Goal: Task Accomplishment & Management: Manage account settings

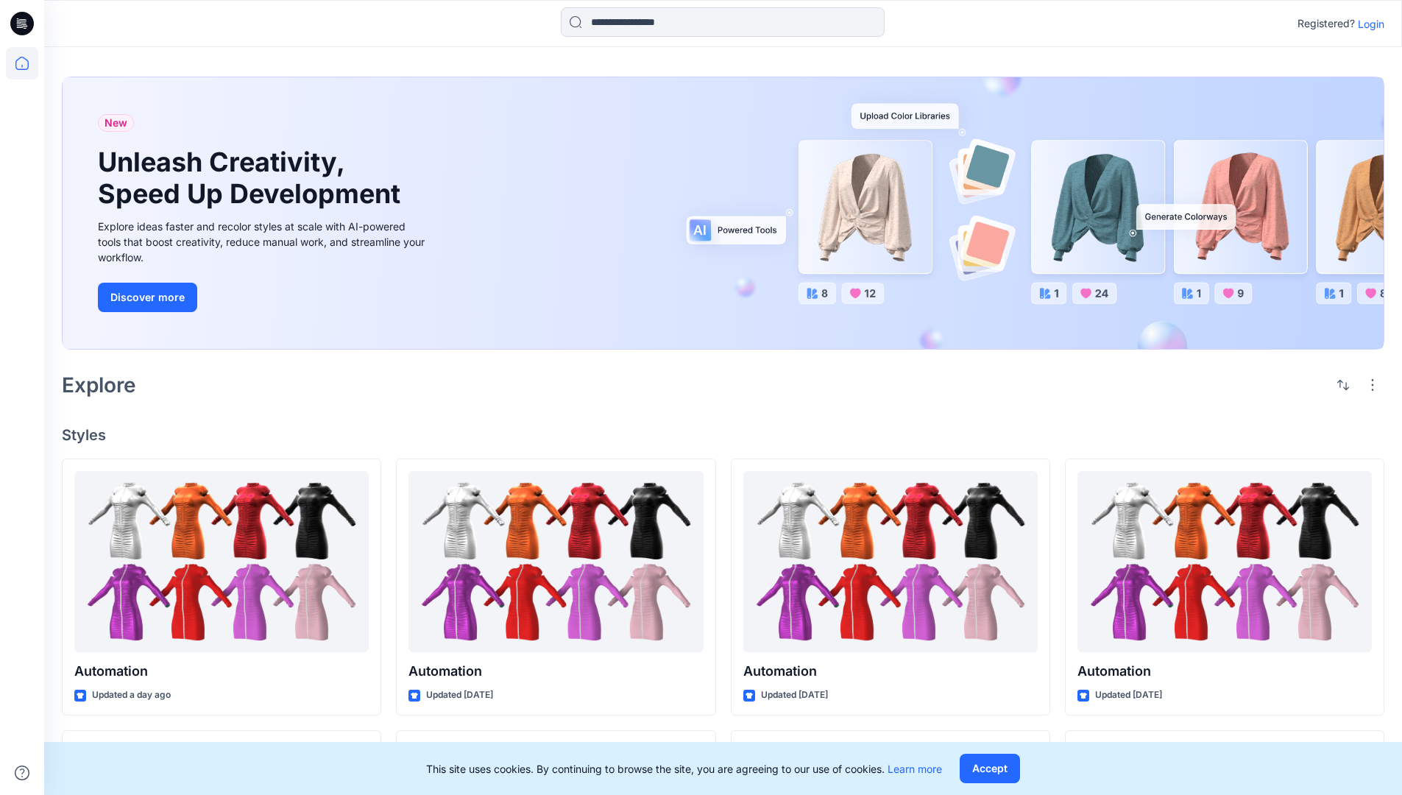
click at [1367, 24] on p "Login" at bounding box center [1371, 23] width 26 height 15
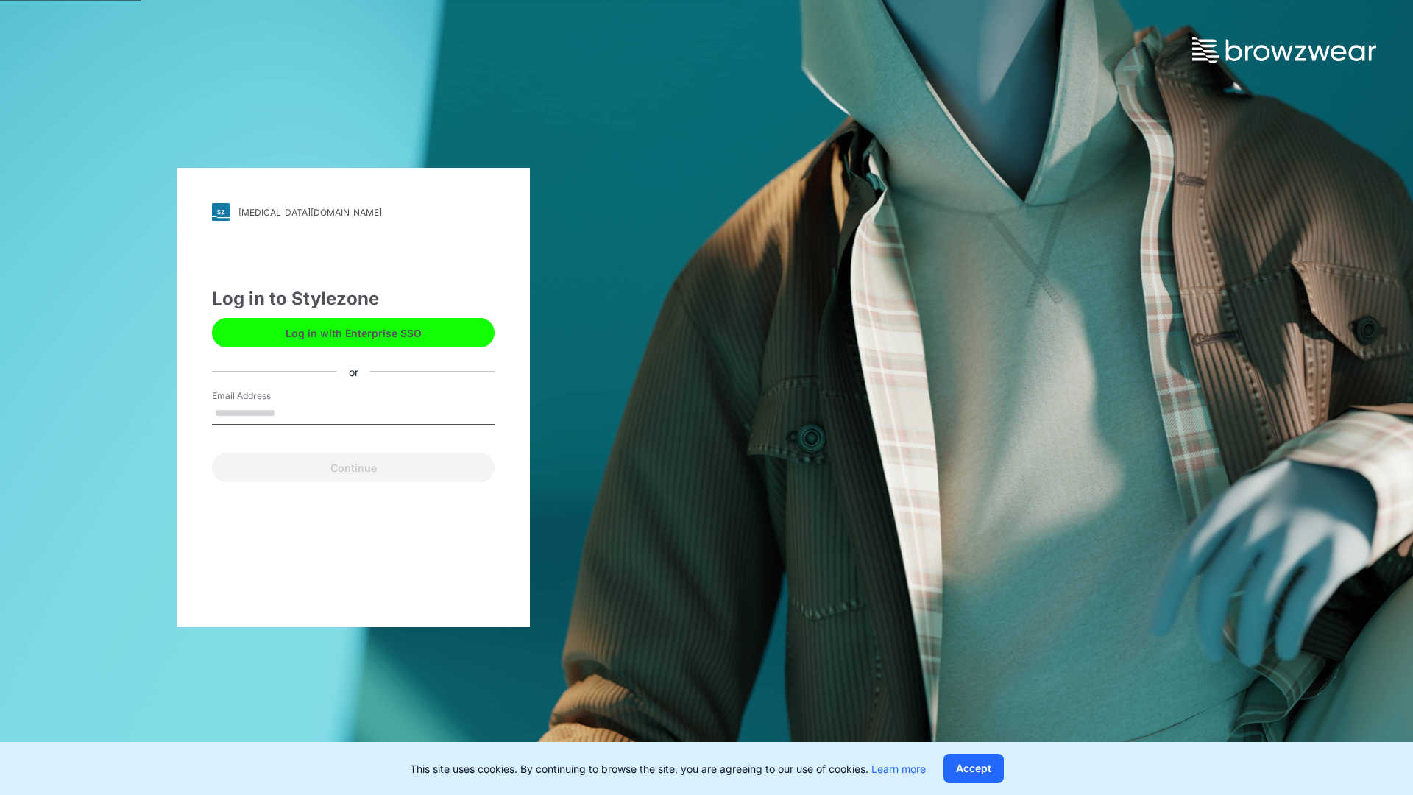
click at [291, 412] on input "Email Address" at bounding box center [353, 413] width 283 height 22
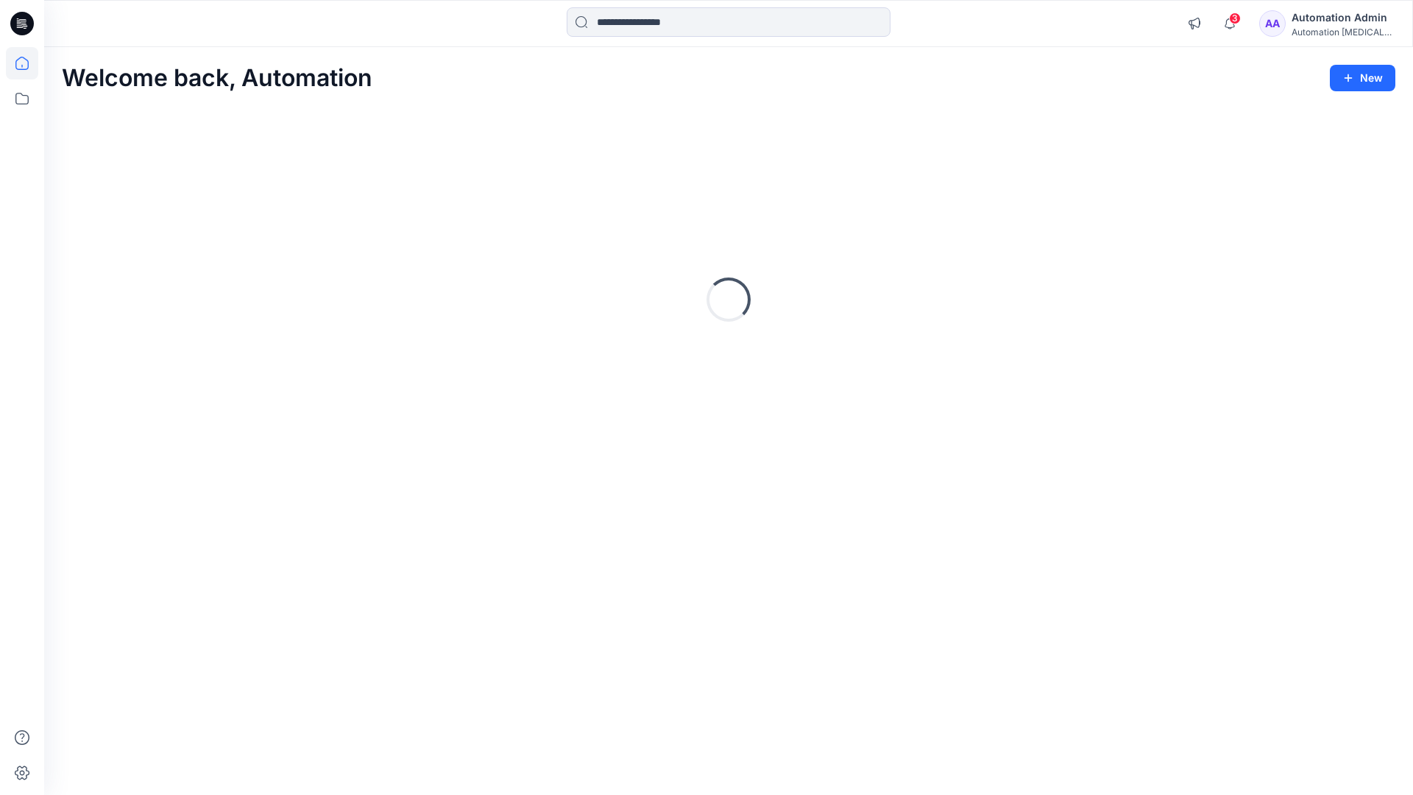
click at [28, 63] on icon at bounding box center [21, 63] width 13 height 13
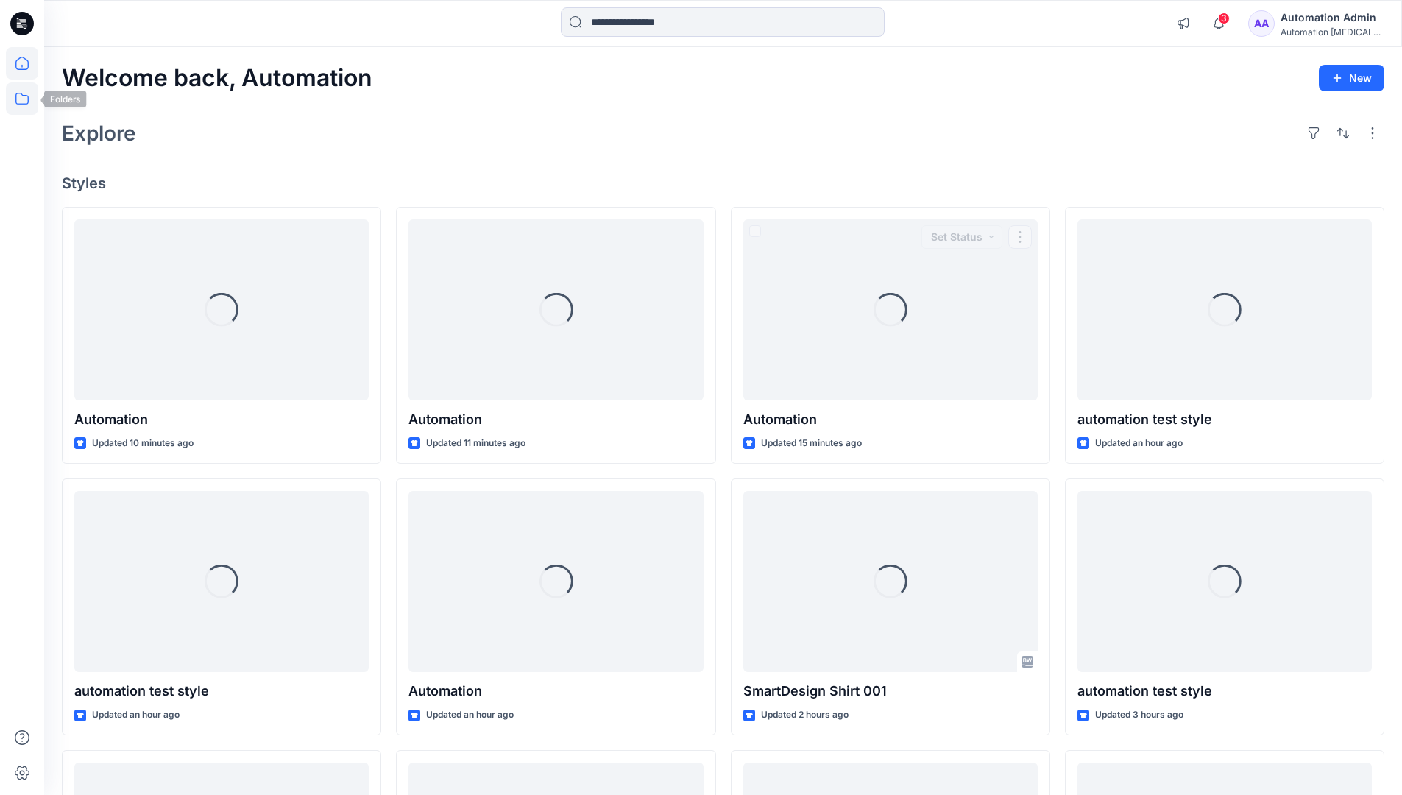
click at [21, 95] on icon at bounding box center [22, 98] width 32 height 32
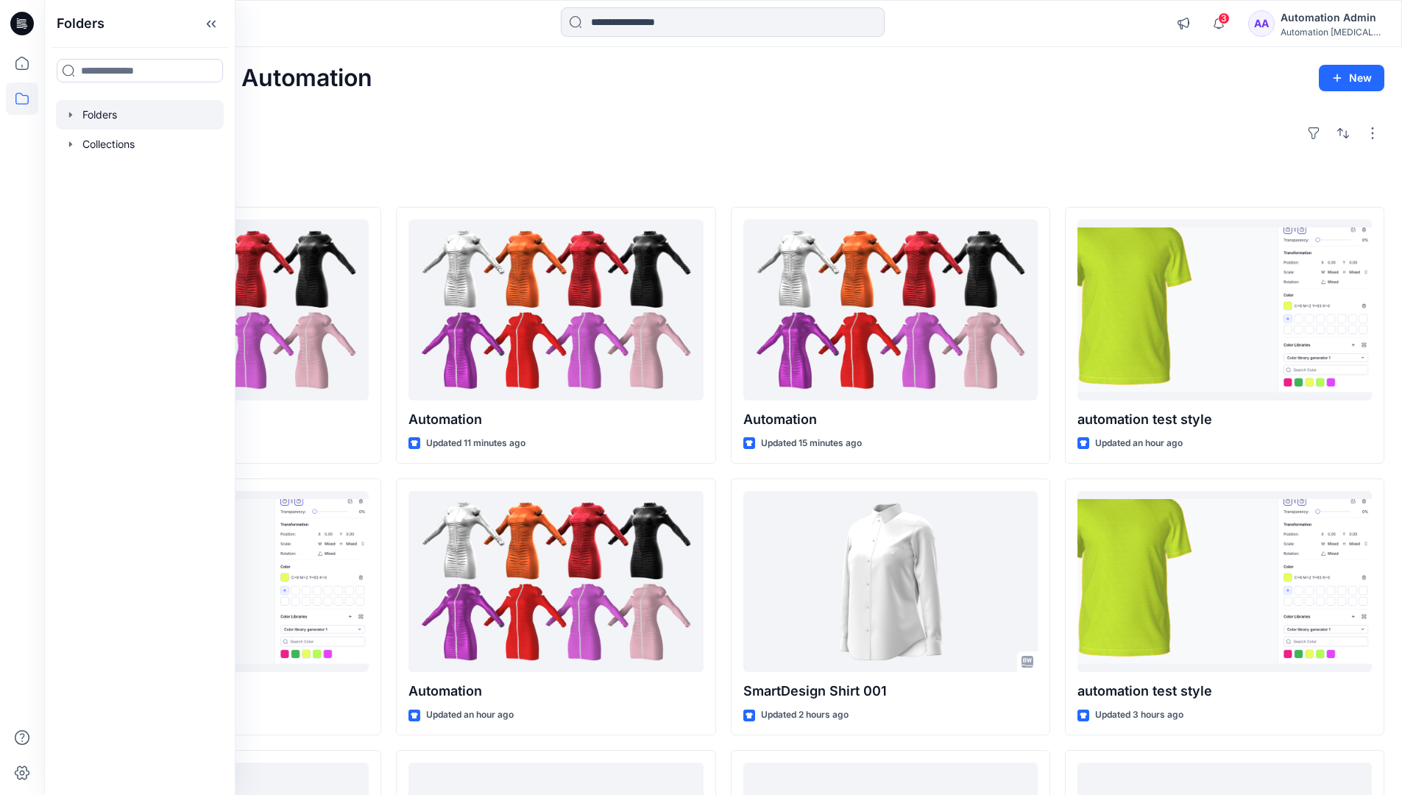
click at [121, 117] on div at bounding box center [140, 114] width 168 height 29
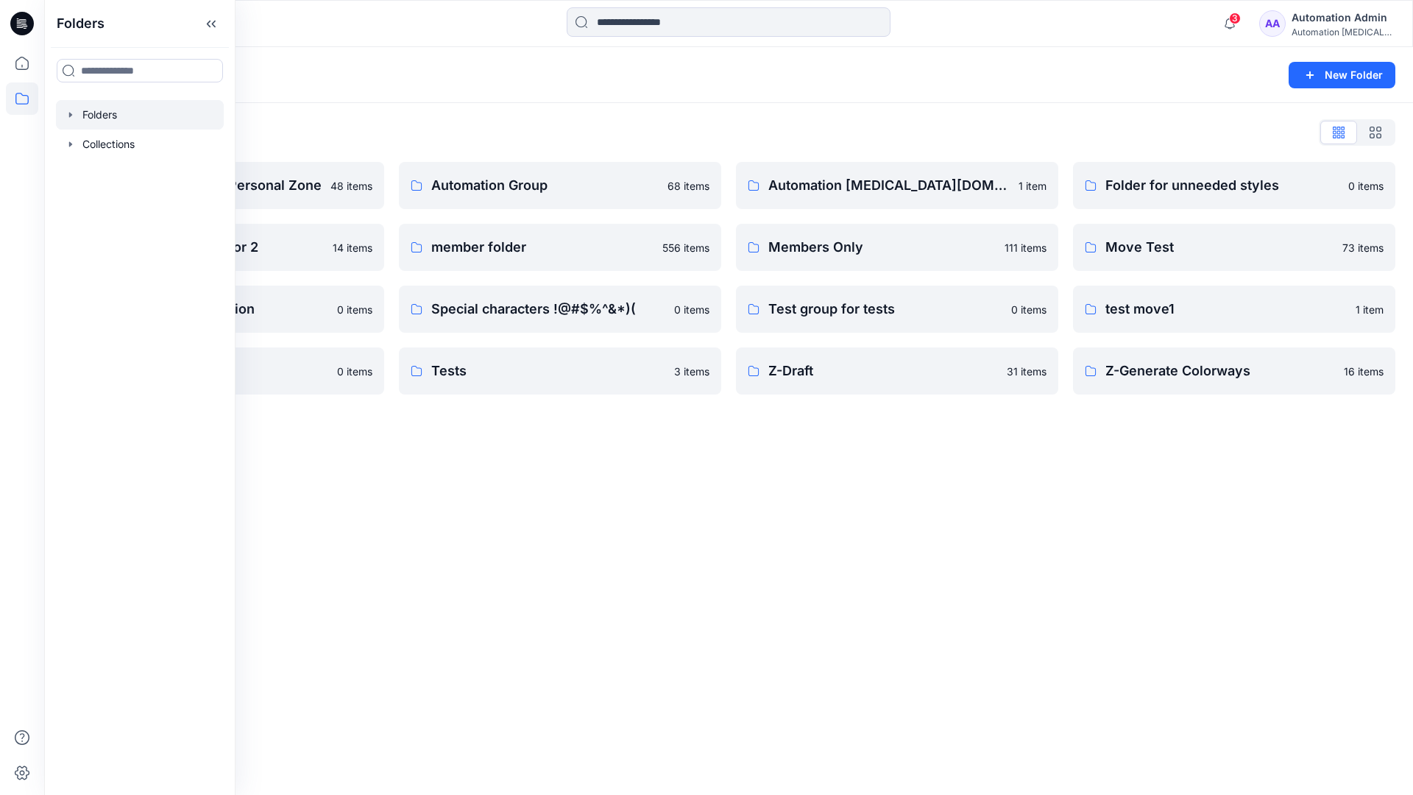
click at [1231, 107] on div "Folders List Automation Admin's Personal Zone 48 items Group With 1 Moderator 2…" at bounding box center [728, 257] width 1369 height 309
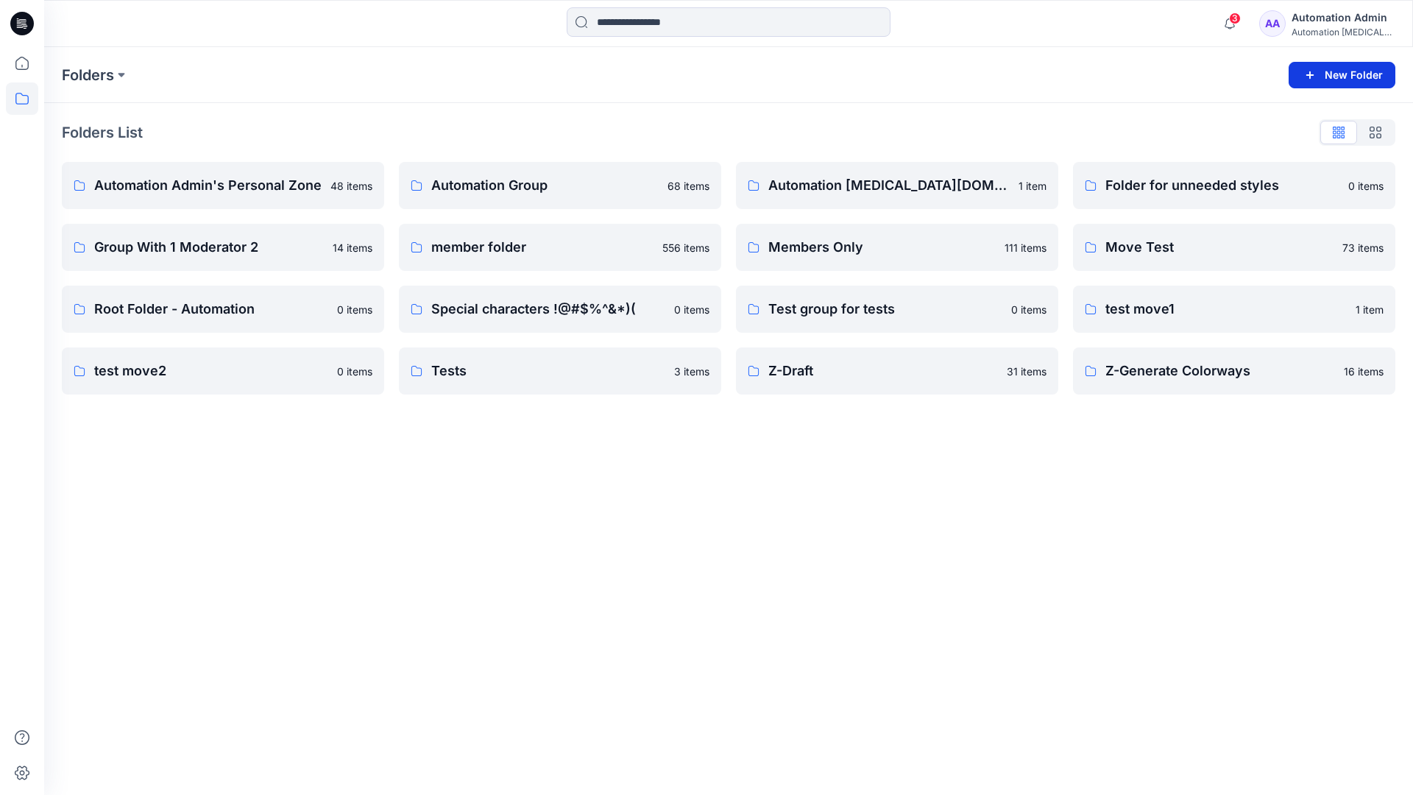
click at [1324, 74] on button "New Folder" at bounding box center [1341, 75] width 107 height 26
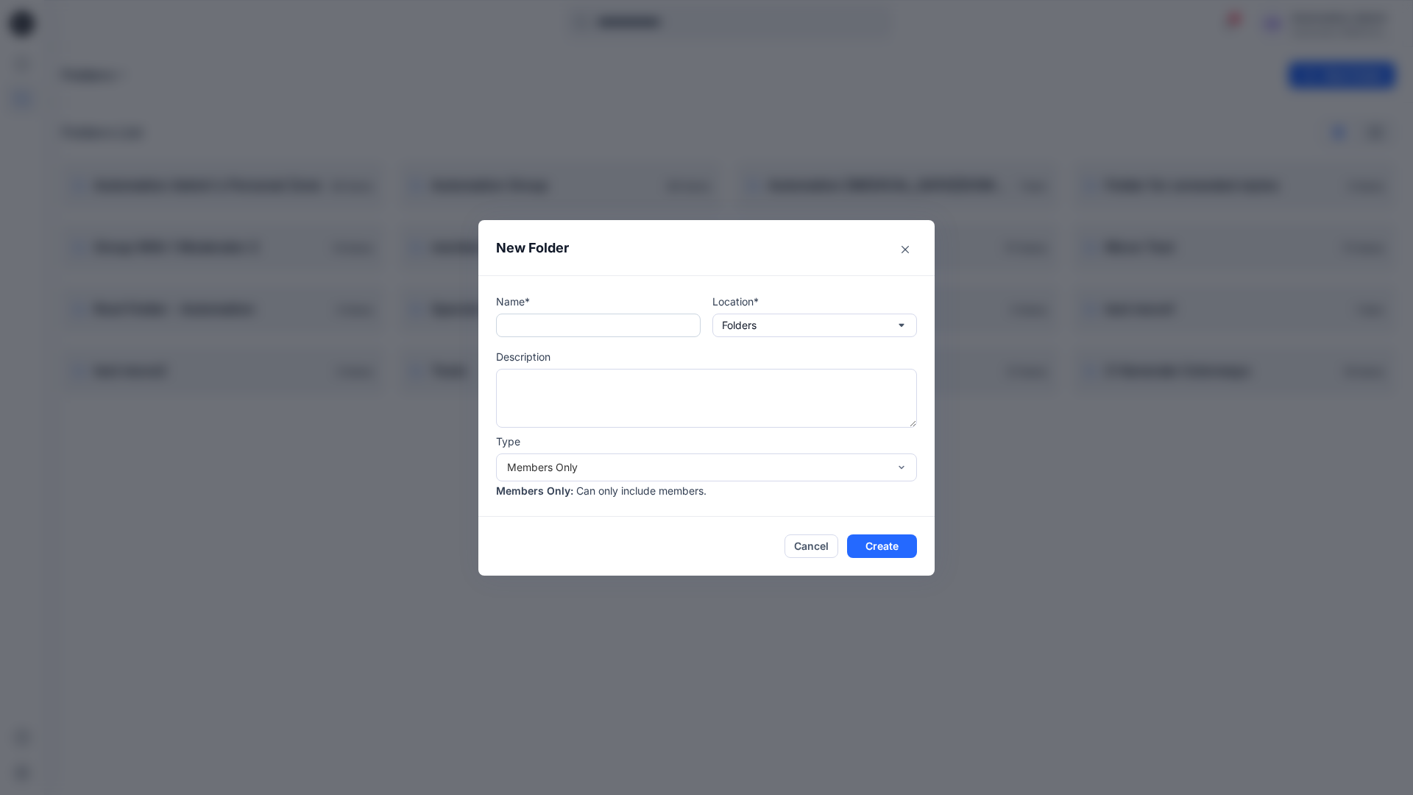
click at [576, 332] on input "text" at bounding box center [598, 325] width 205 height 24
type input "**********"
click at [870, 542] on button "Create" at bounding box center [882, 546] width 70 height 24
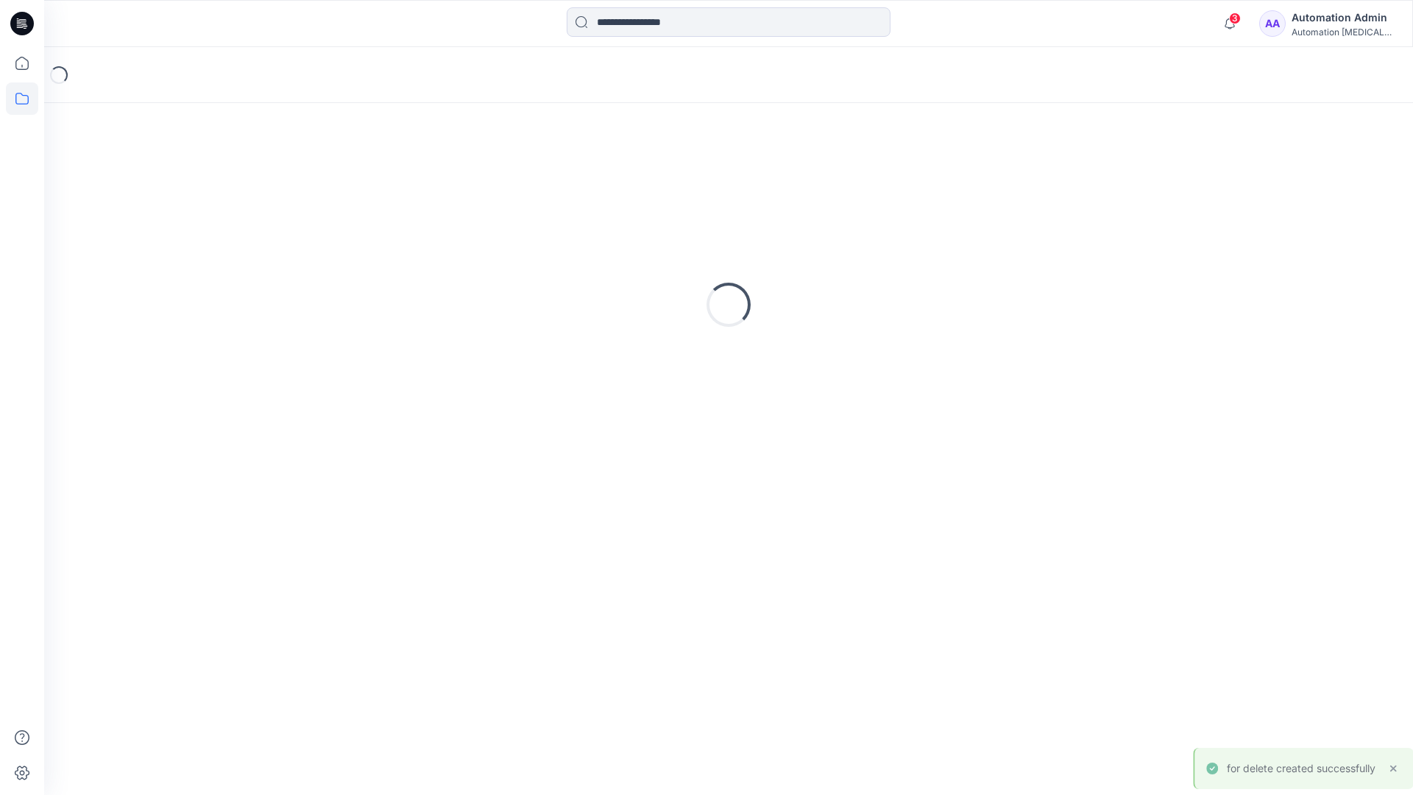
click at [25, 16] on icon at bounding box center [22, 24] width 24 height 24
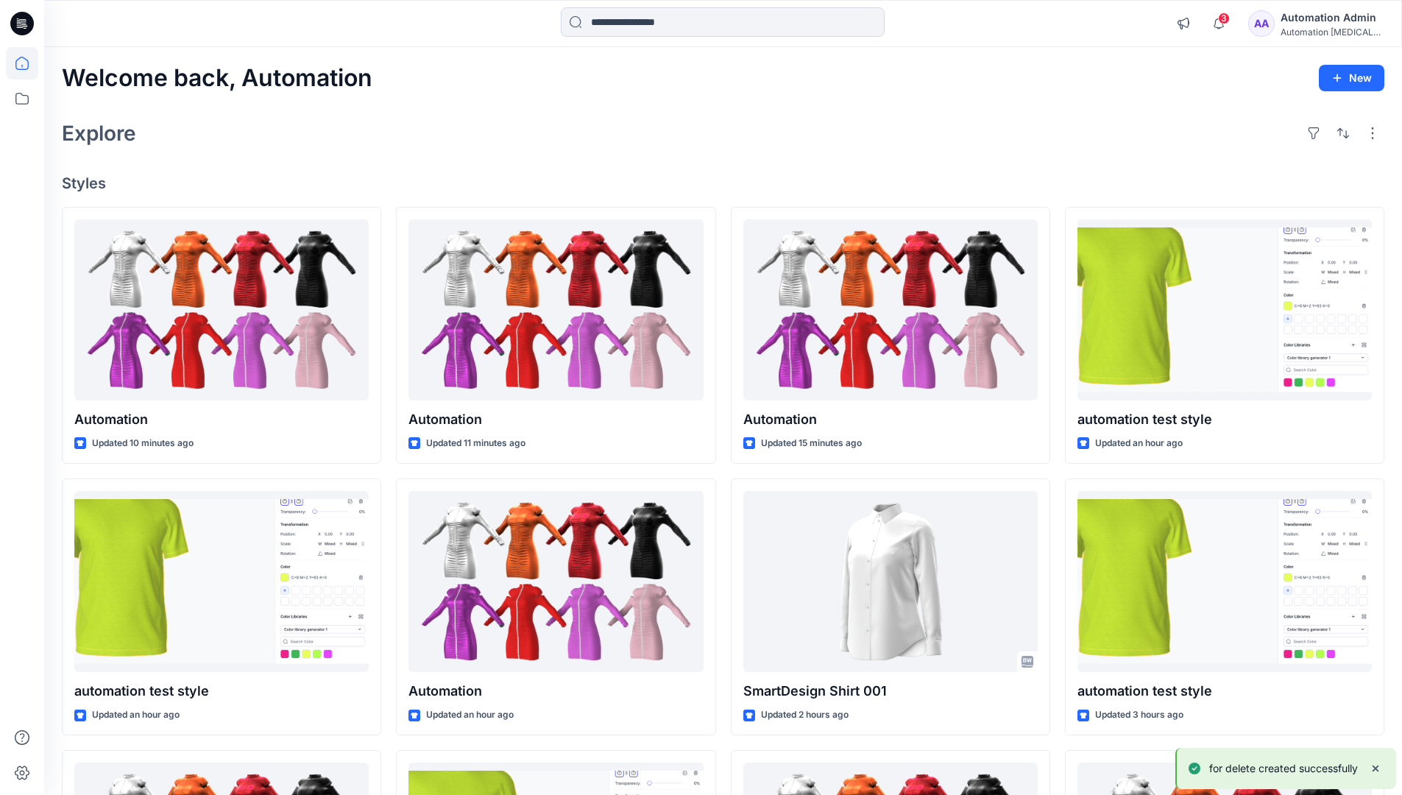
click at [1328, 15] on div "Automation Admin" at bounding box center [1331, 18] width 103 height 18
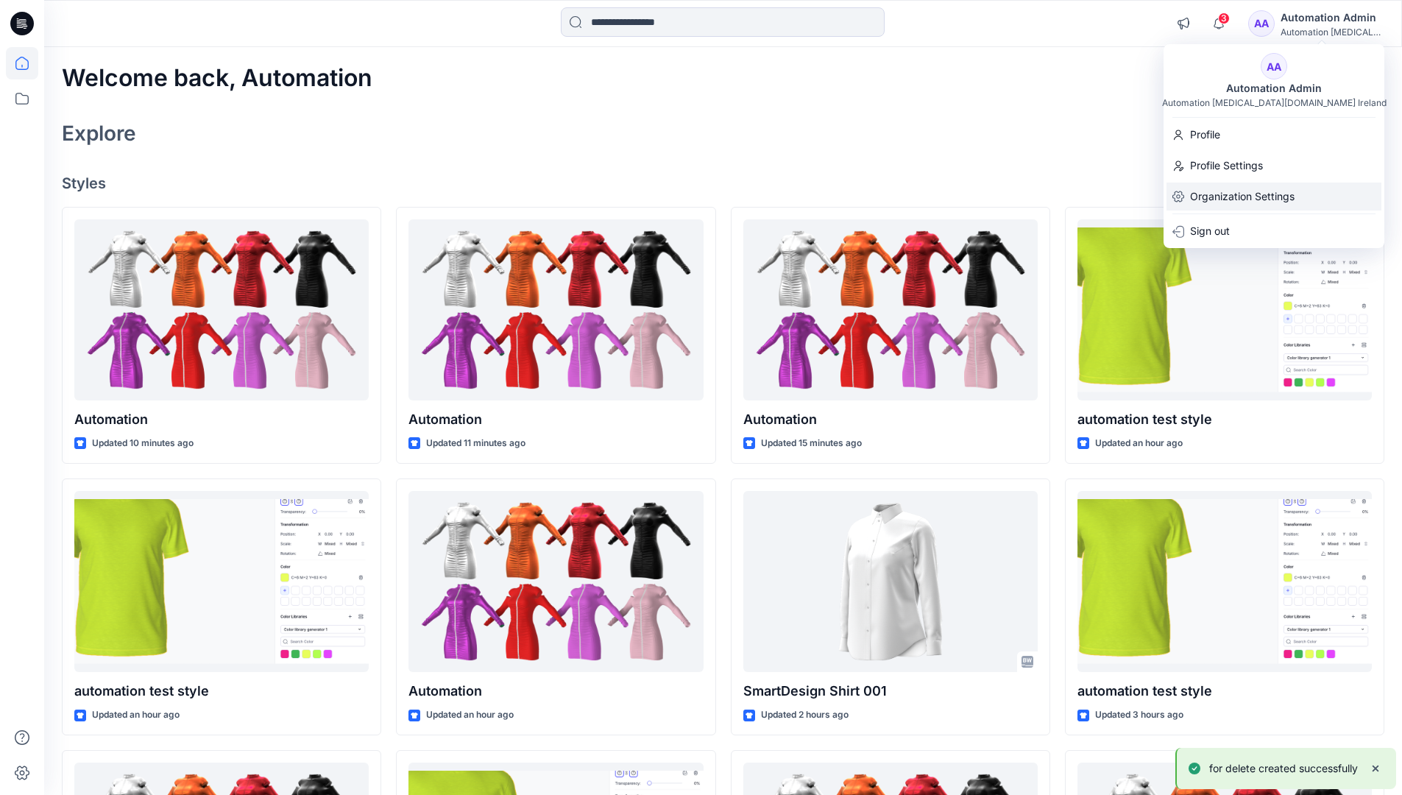
click at [1277, 193] on p "Organization Settings" at bounding box center [1242, 196] width 104 height 28
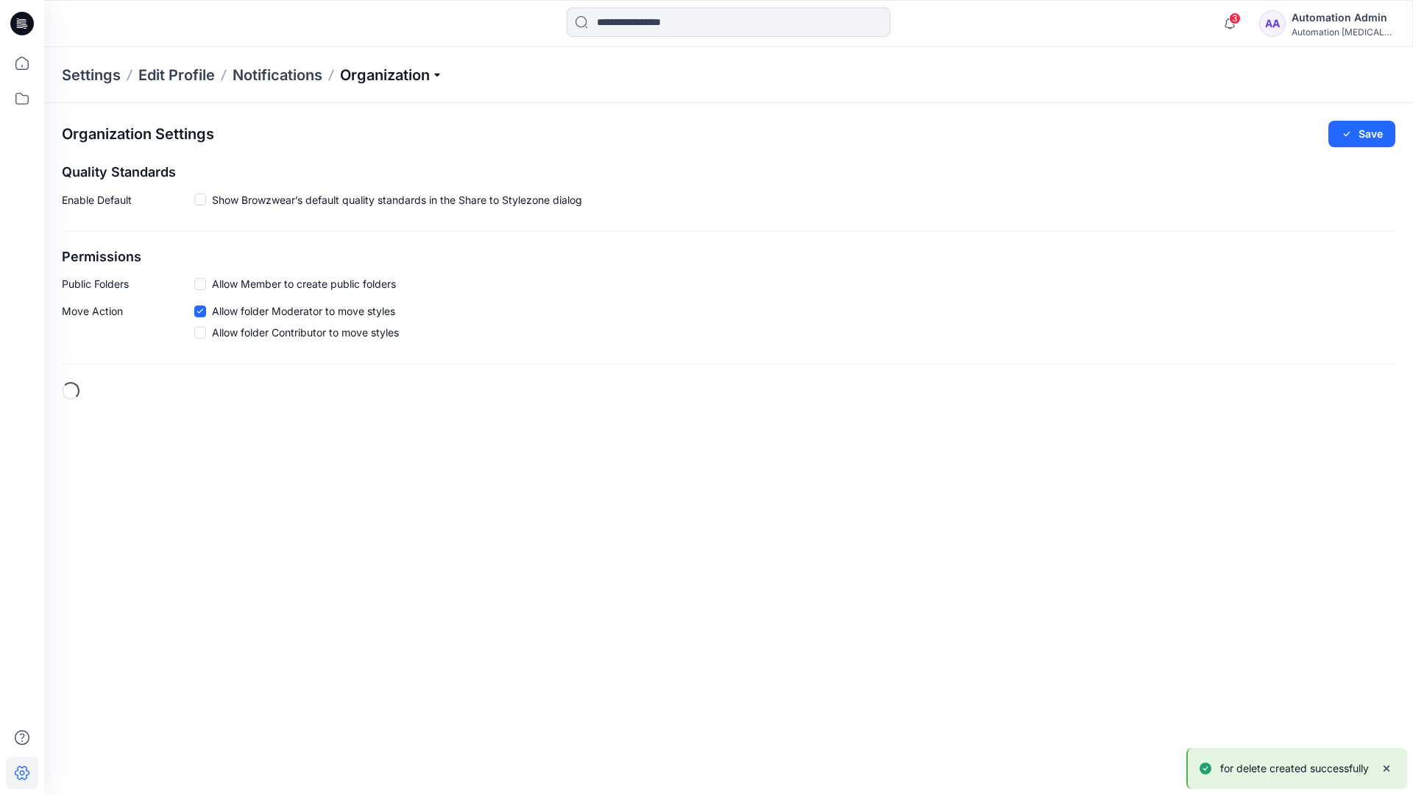
click at [420, 75] on p "Organization" at bounding box center [391, 75] width 103 height 21
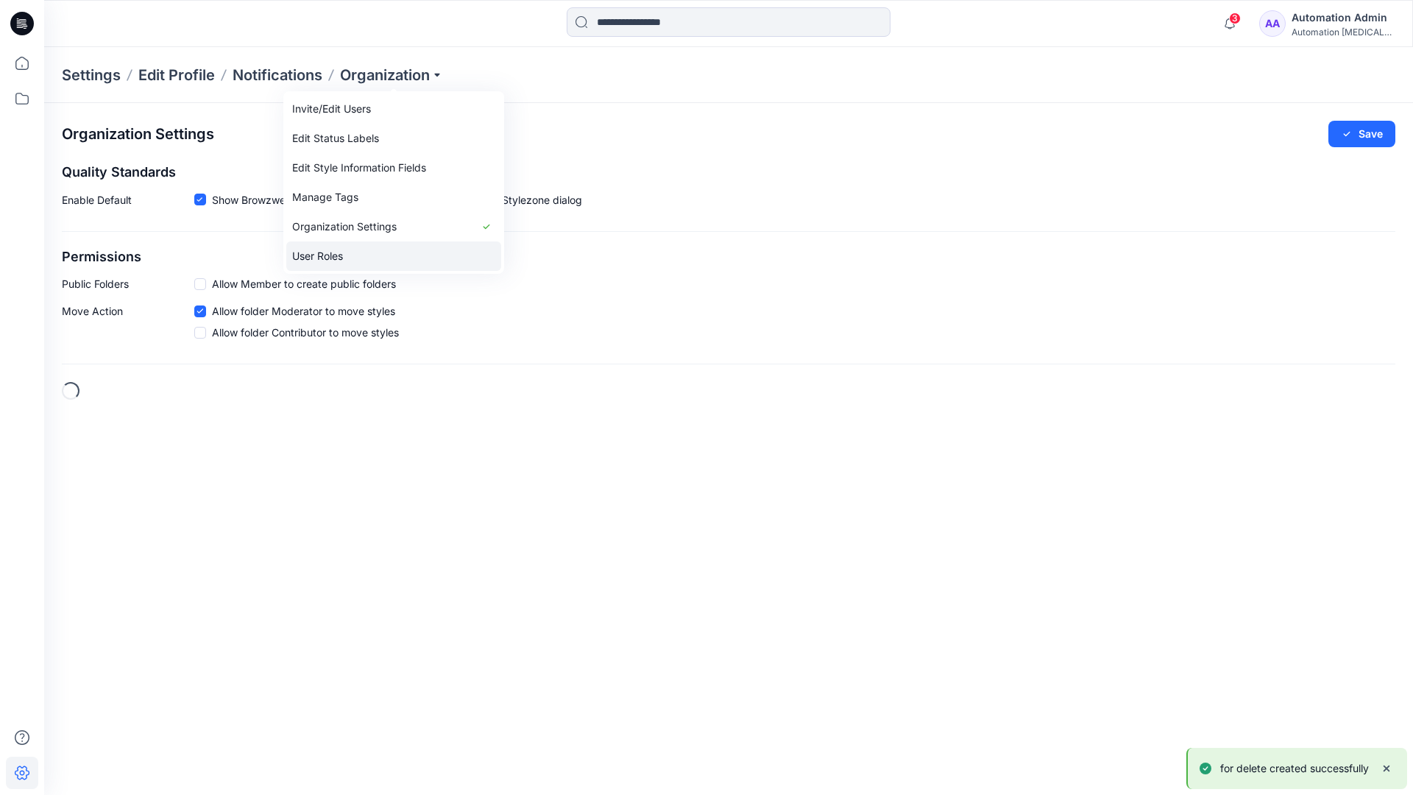
click at [377, 252] on link "User Roles" at bounding box center [393, 255] width 215 height 29
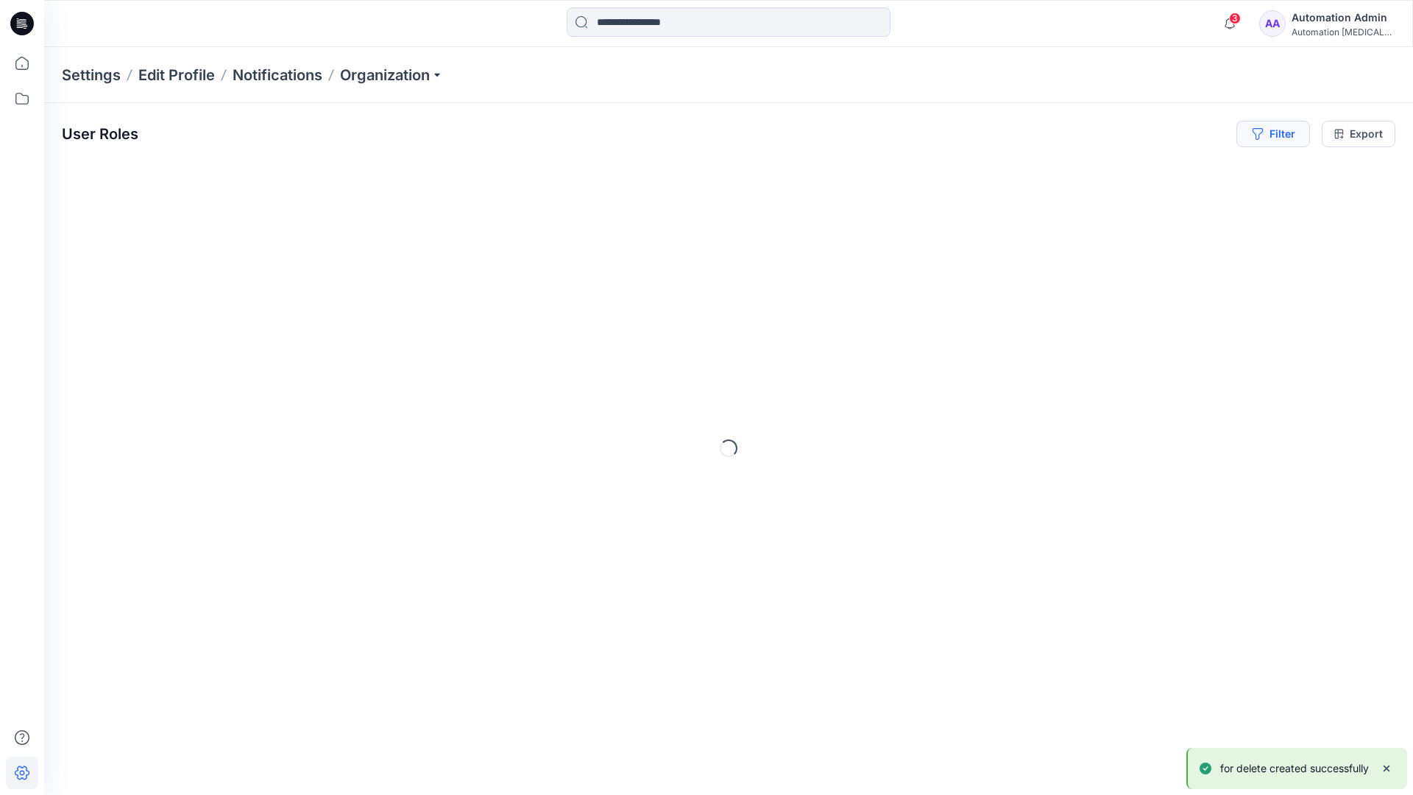
click at [1255, 136] on icon "button" at bounding box center [1257, 134] width 10 height 12
click at [1021, 172] on div at bounding box center [1049, 173] width 152 height 18
type input "**********"
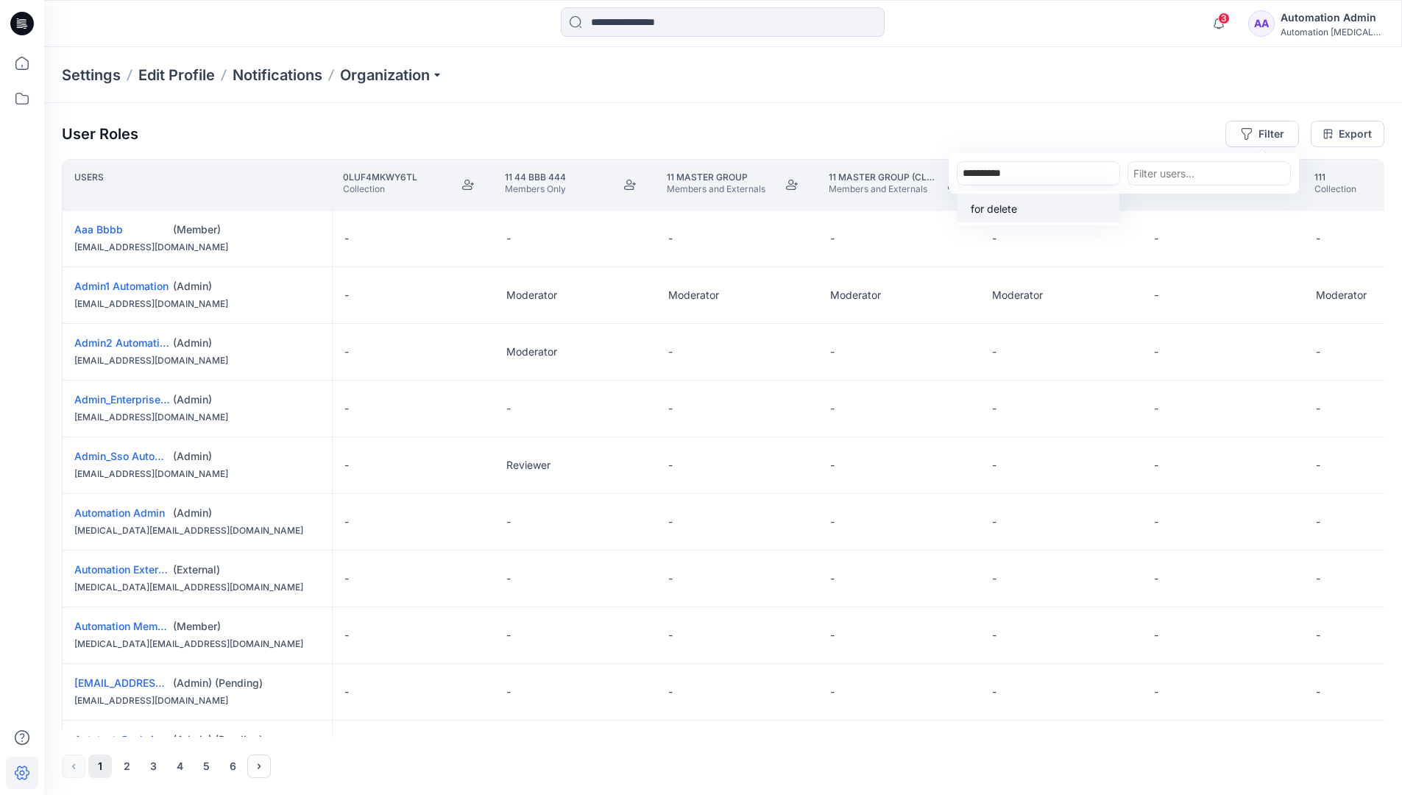
click at [998, 205] on p "for delete" at bounding box center [994, 208] width 46 height 15
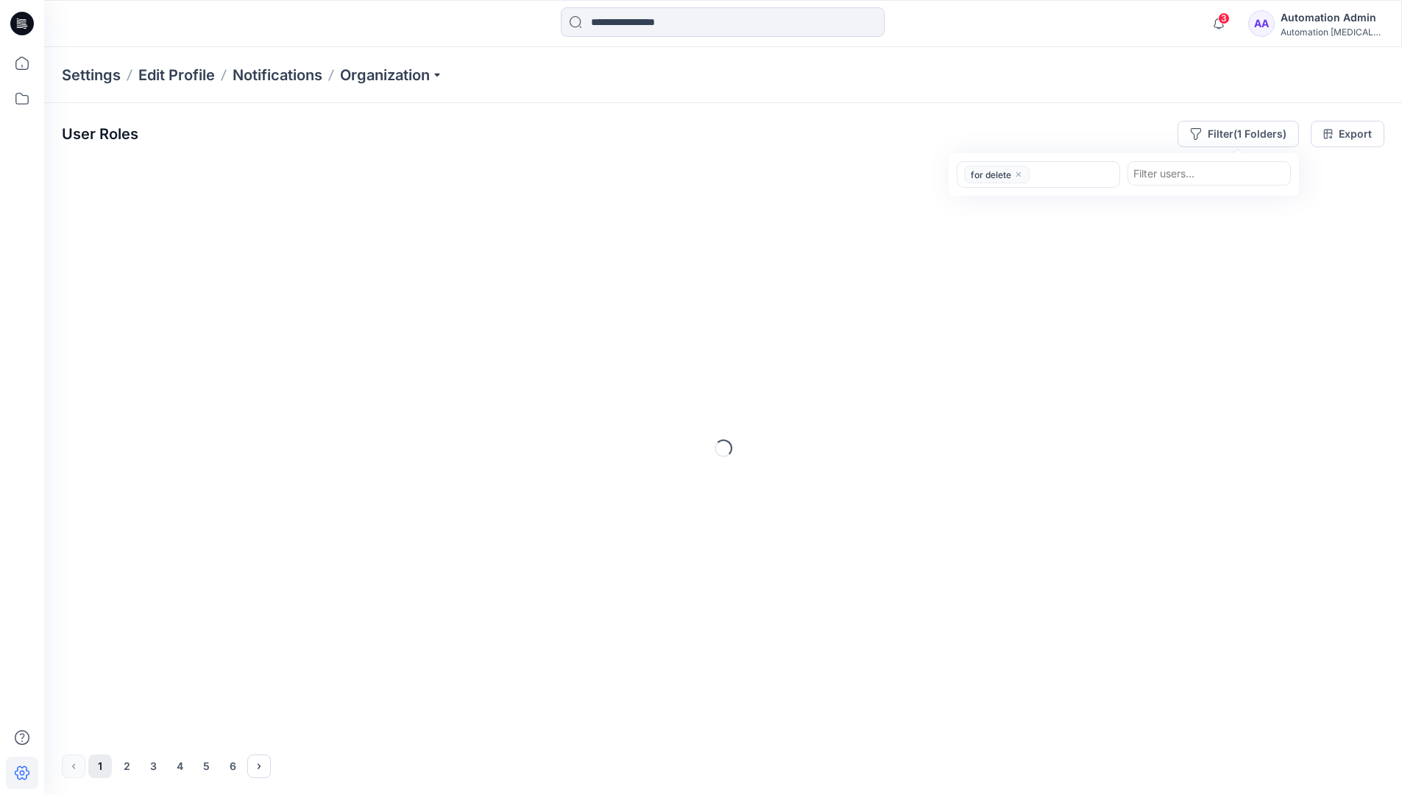
click at [1084, 127] on div "User Roles Filter (1 Folders) option for delete, selected. for delete Filter us…" at bounding box center [723, 134] width 1322 height 26
click at [28, 103] on icon at bounding box center [22, 98] width 32 height 32
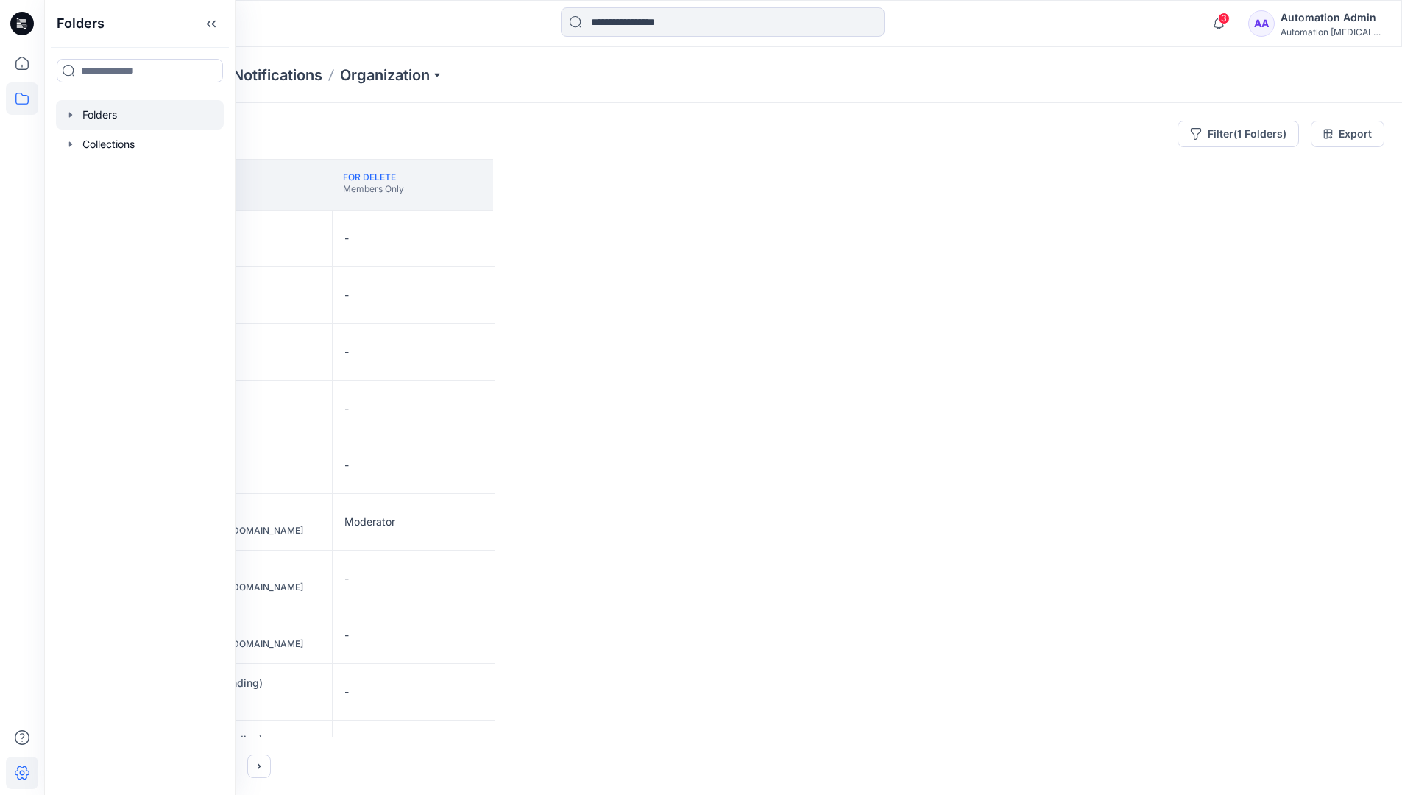
click at [110, 117] on div at bounding box center [140, 114] width 168 height 29
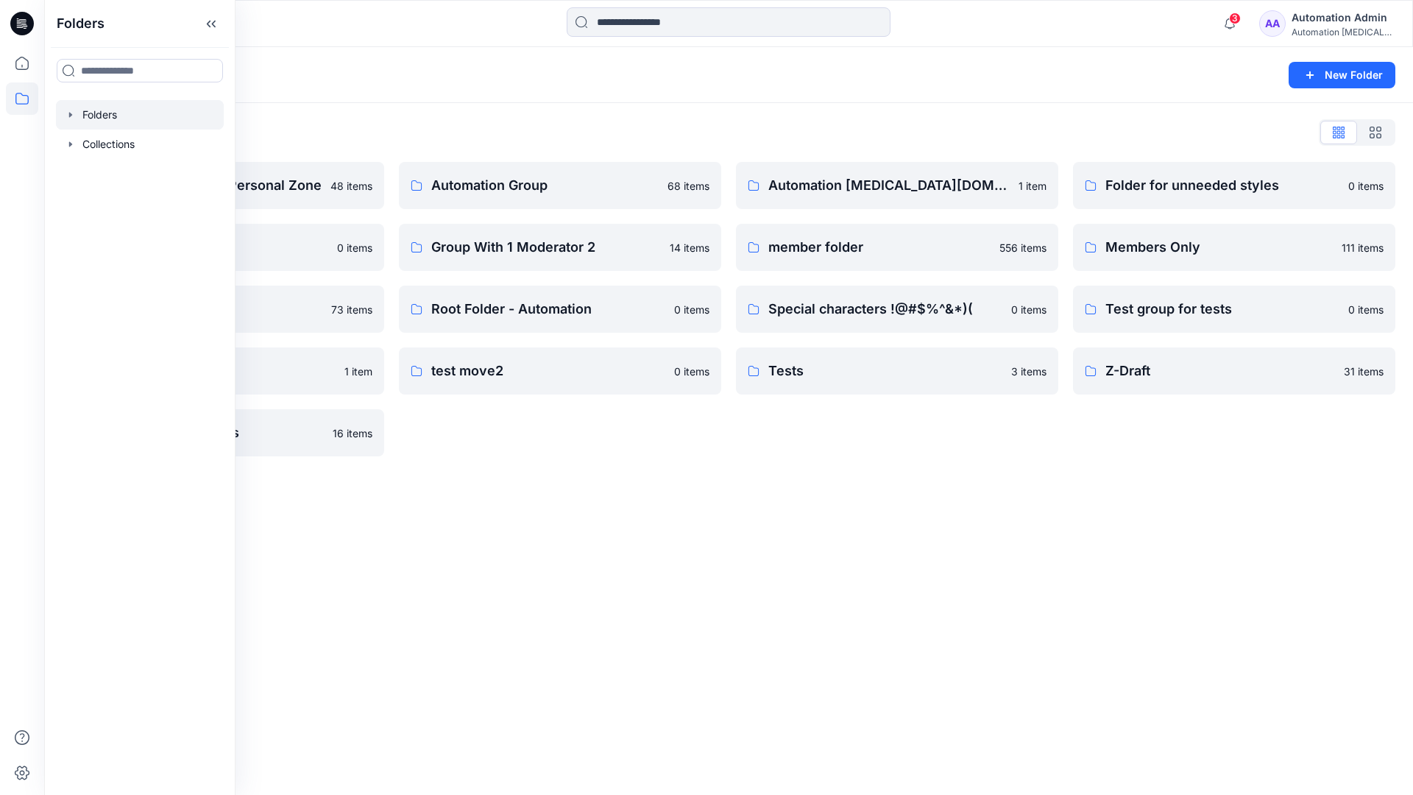
click at [901, 451] on div "Automation testim.io 1 item member folder 556 items Special characters !@#$%^&*…" at bounding box center [897, 309] width 322 height 294
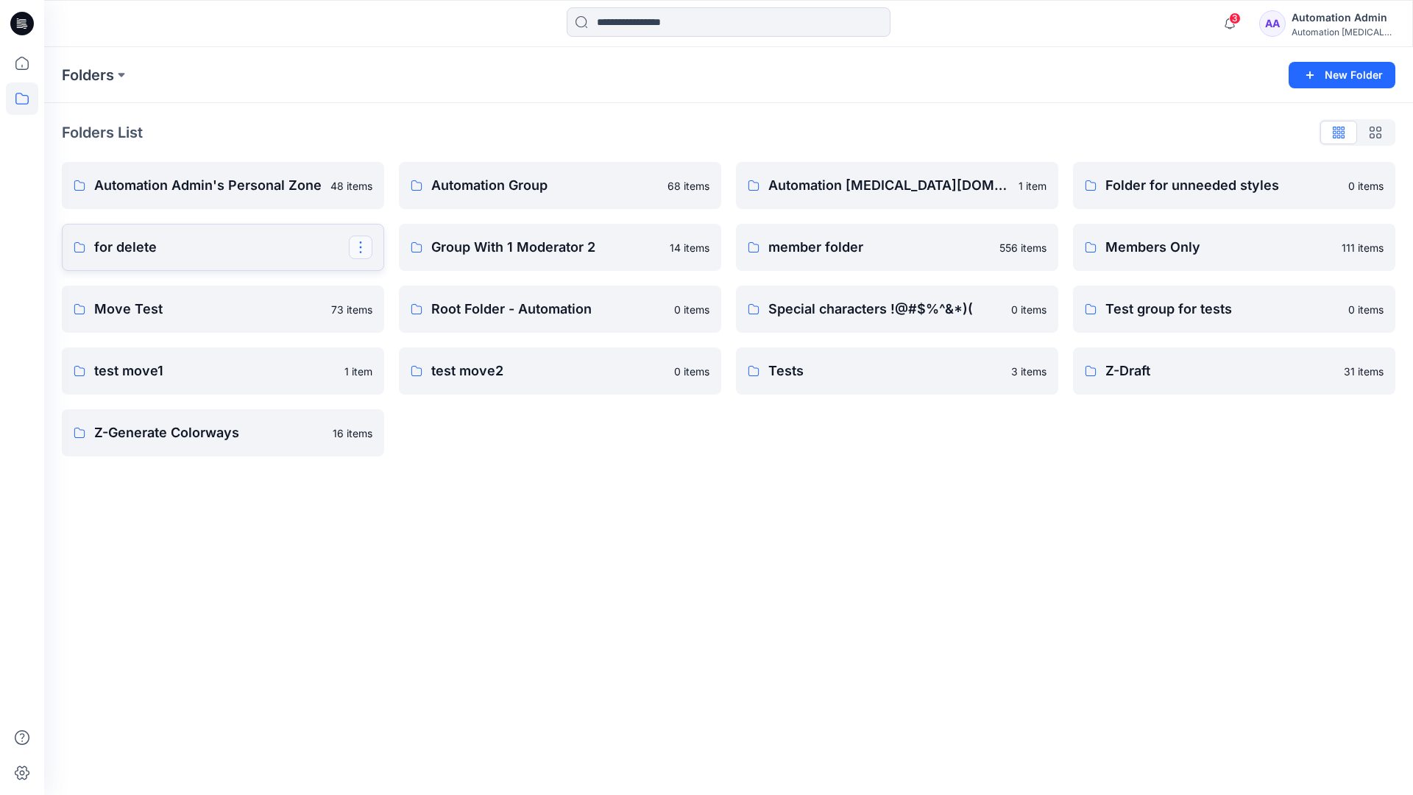
click at [360, 242] on button "button" at bounding box center [361, 247] width 24 height 24
click at [429, 363] on p "Delete Folder" at bounding box center [420, 369] width 85 height 15
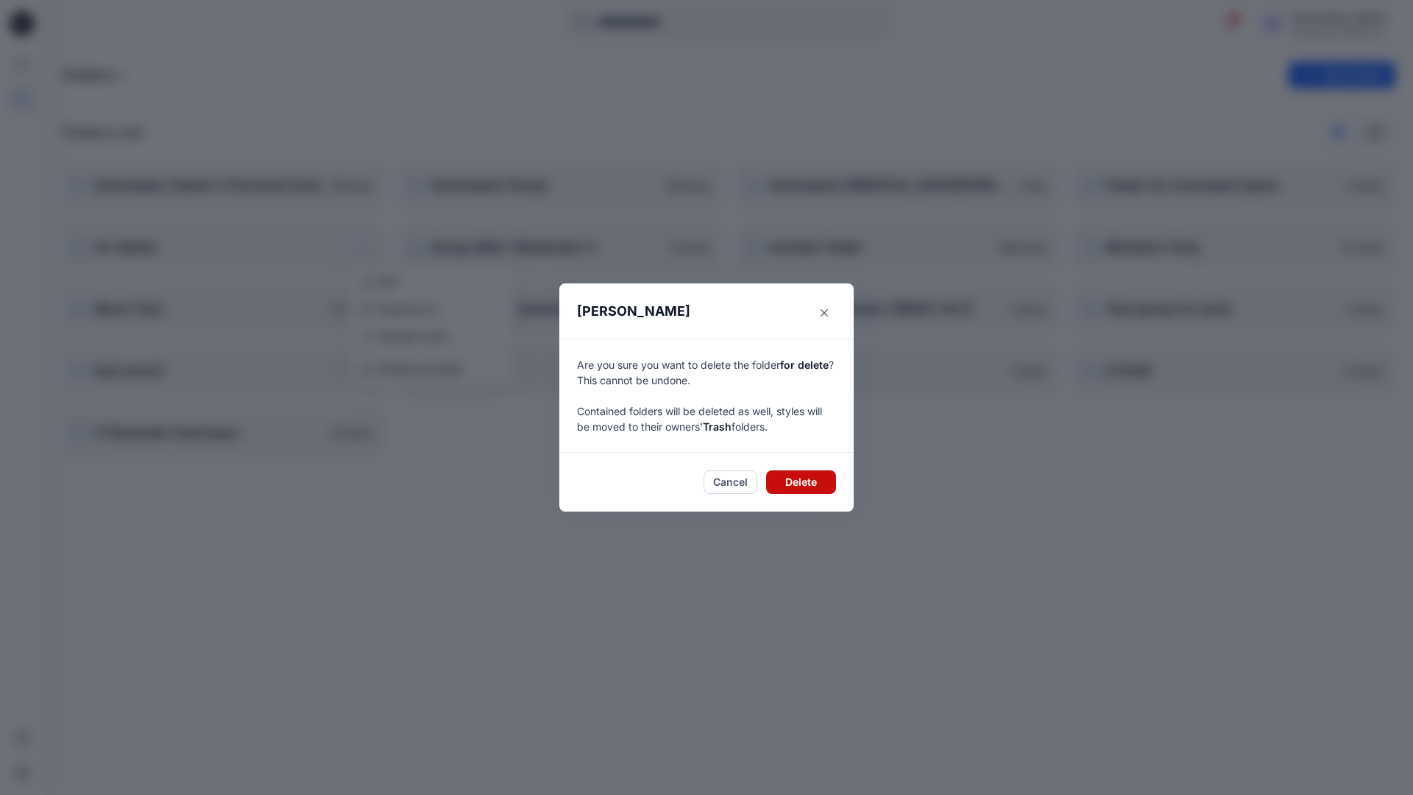
click at [820, 481] on button "Delete" at bounding box center [801, 482] width 70 height 24
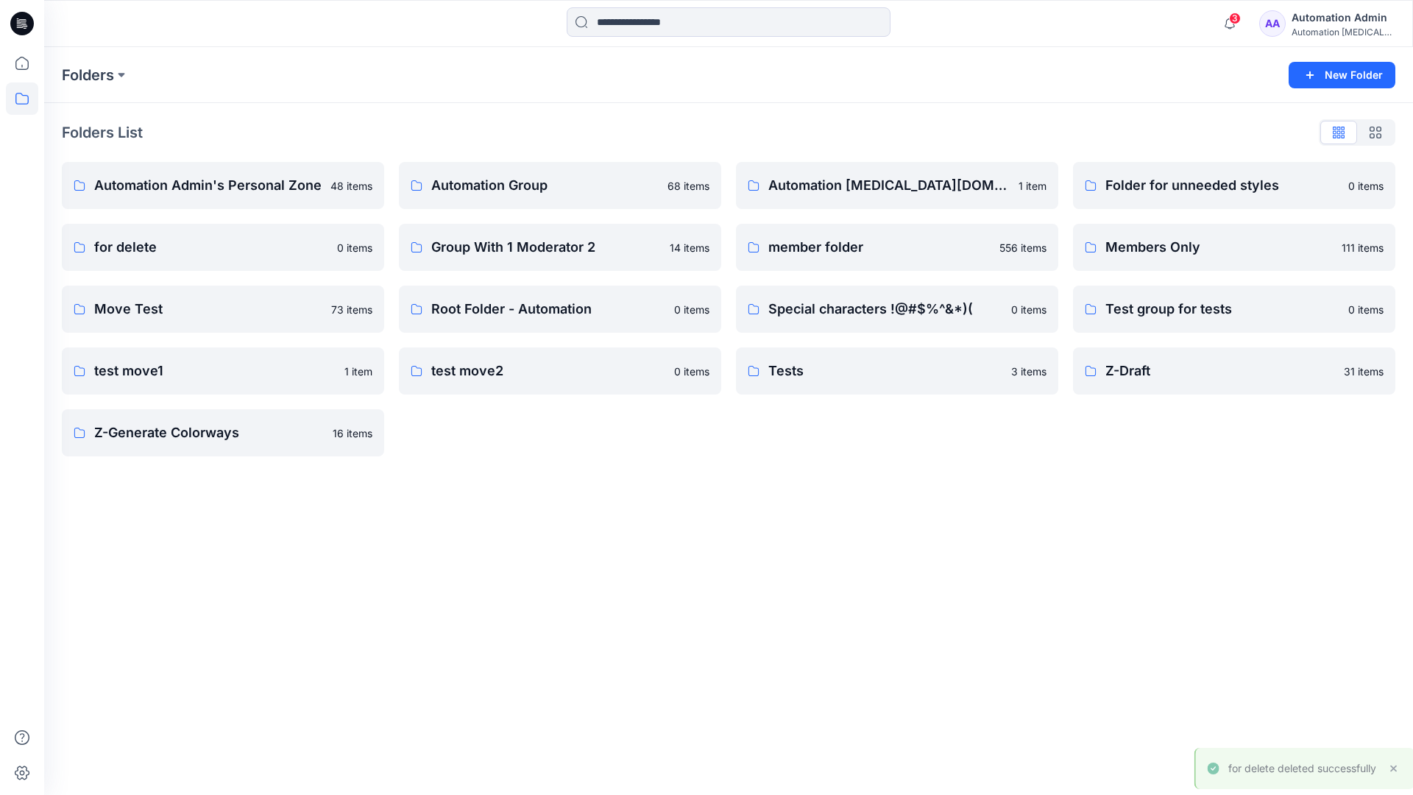
click at [1310, 23] on div "Automation Admin" at bounding box center [1342, 18] width 103 height 18
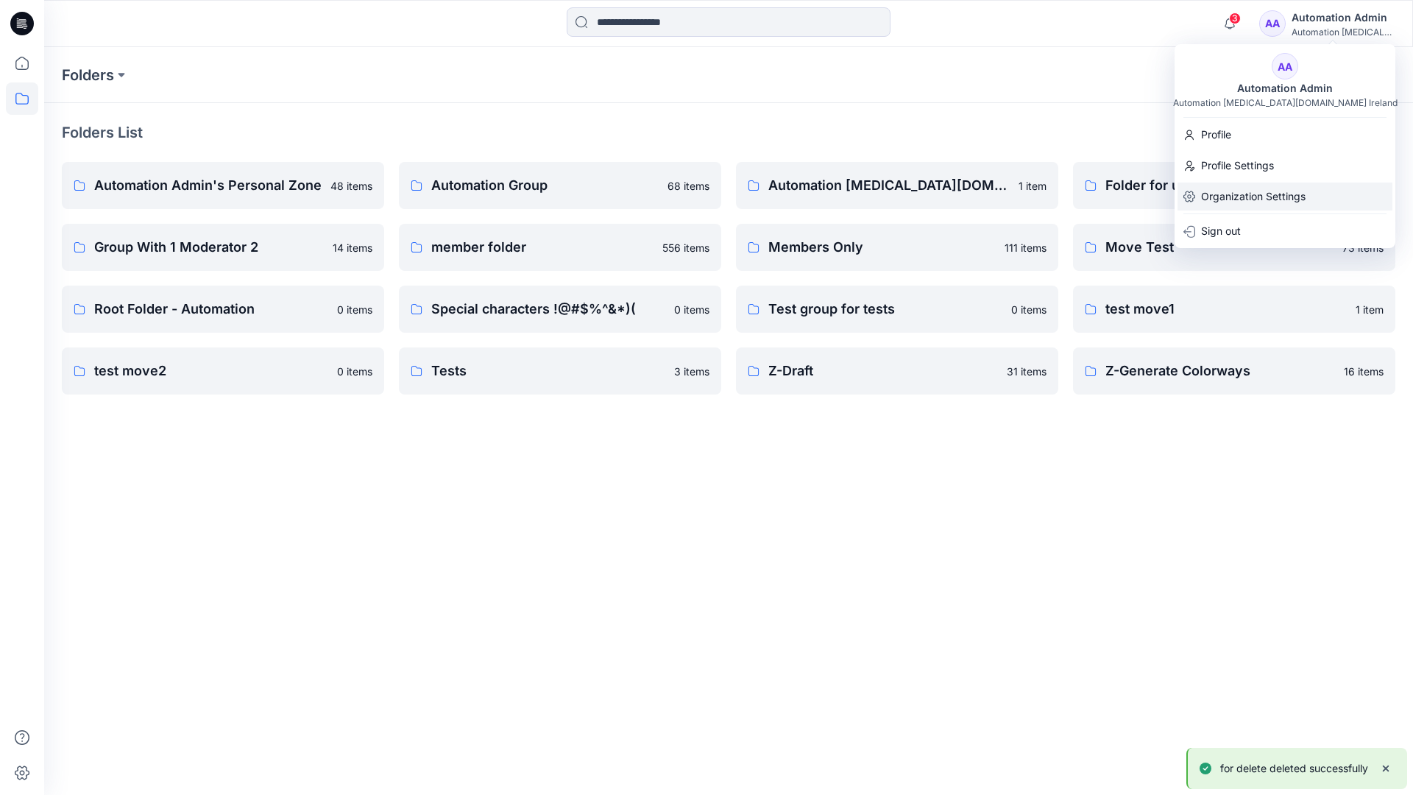
click at [1276, 194] on p "Organization Settings" at bounding box center [1253, 196] width 104 height 28
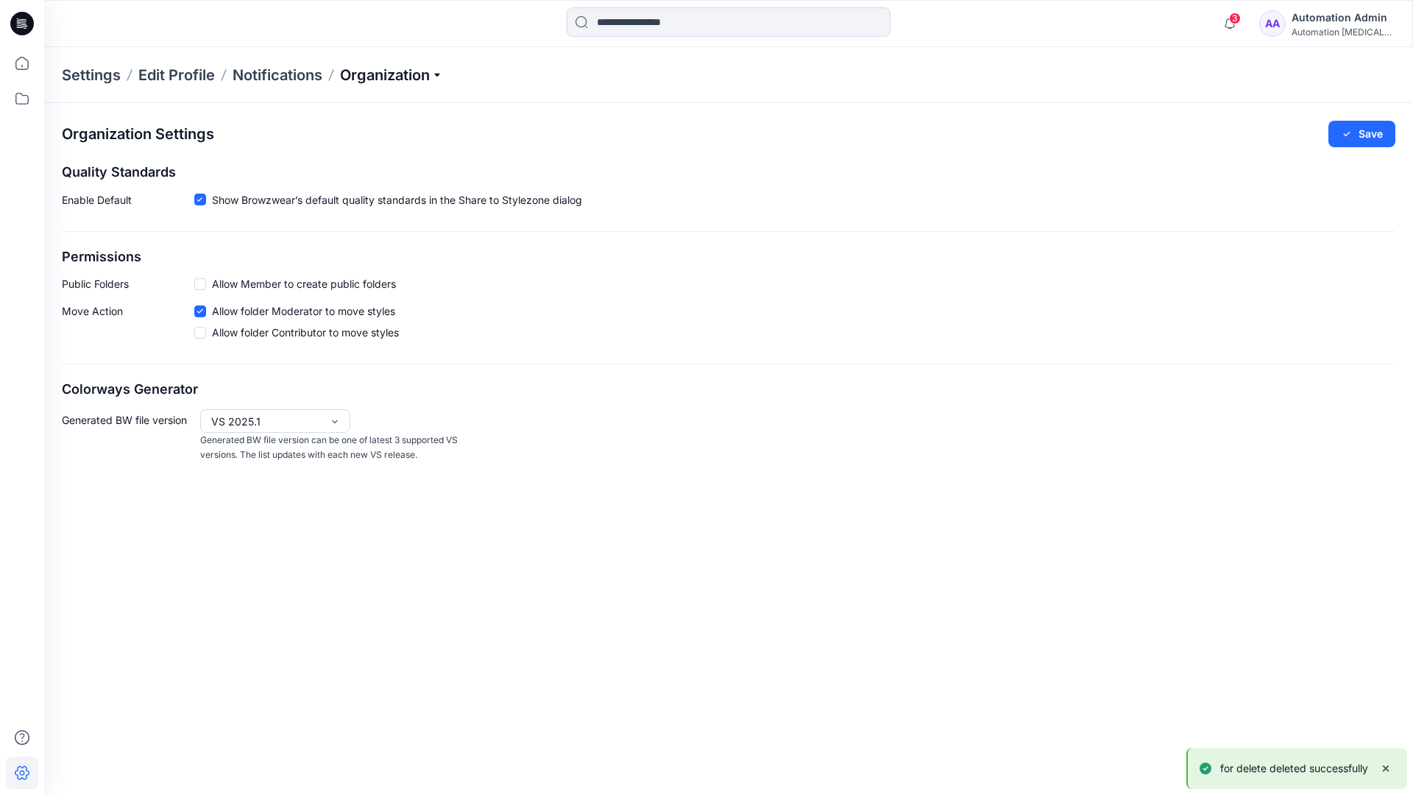
click at [430, 73] on p "Organization" at bounding box center [391, 75] width 103 height 21
click at [384, 258] on link "User Roles" at bounding box center [393, 255] width 215 height 29
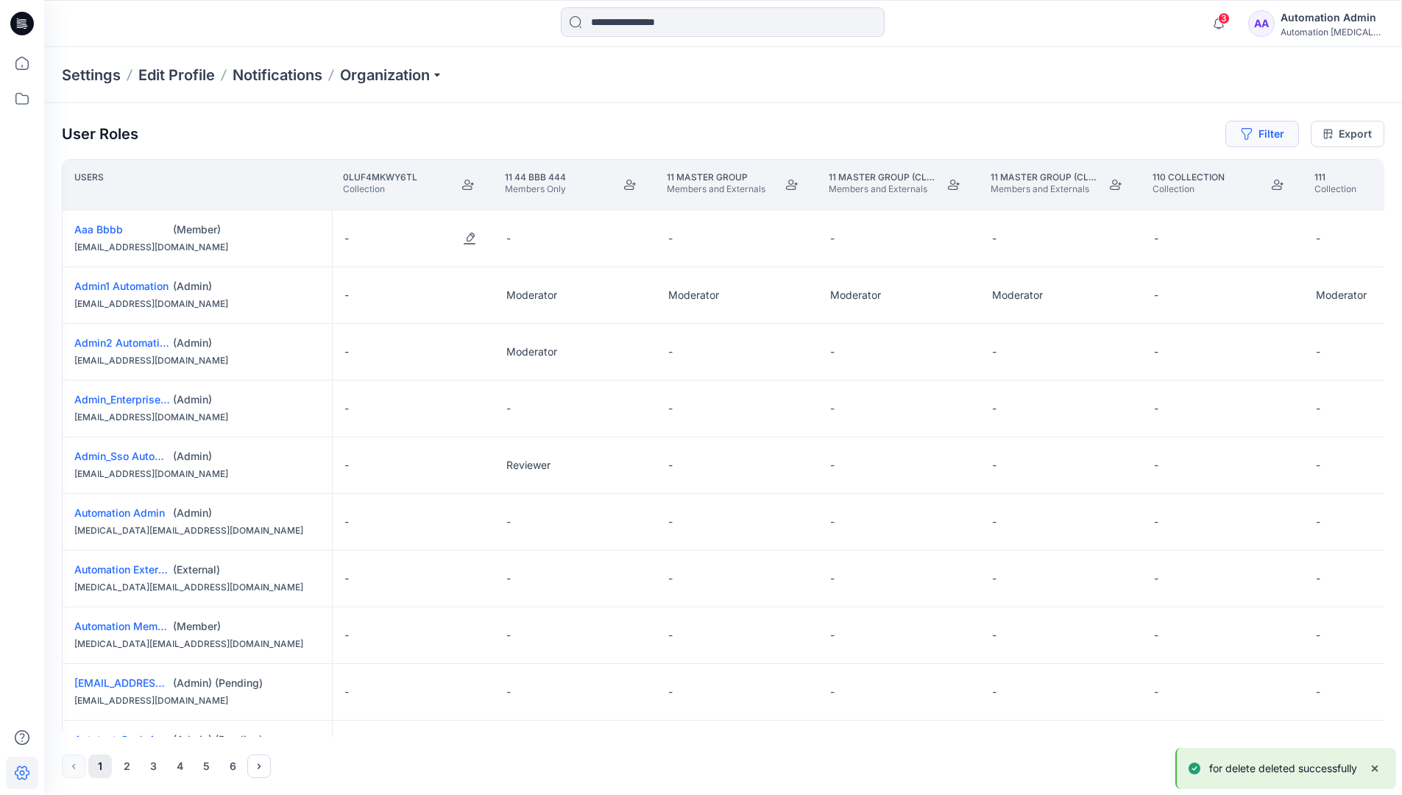
click at [1256, 138] on button "Filter" at bounding box center [1262, 134] width 74 height 26
click at [1014, 168] on div at bounding box center [1038, 173] width 152 height 18
click at [1026, 201] on div "No Results" at bounding box center [998, 207] width 82 height 27
type input "**********"
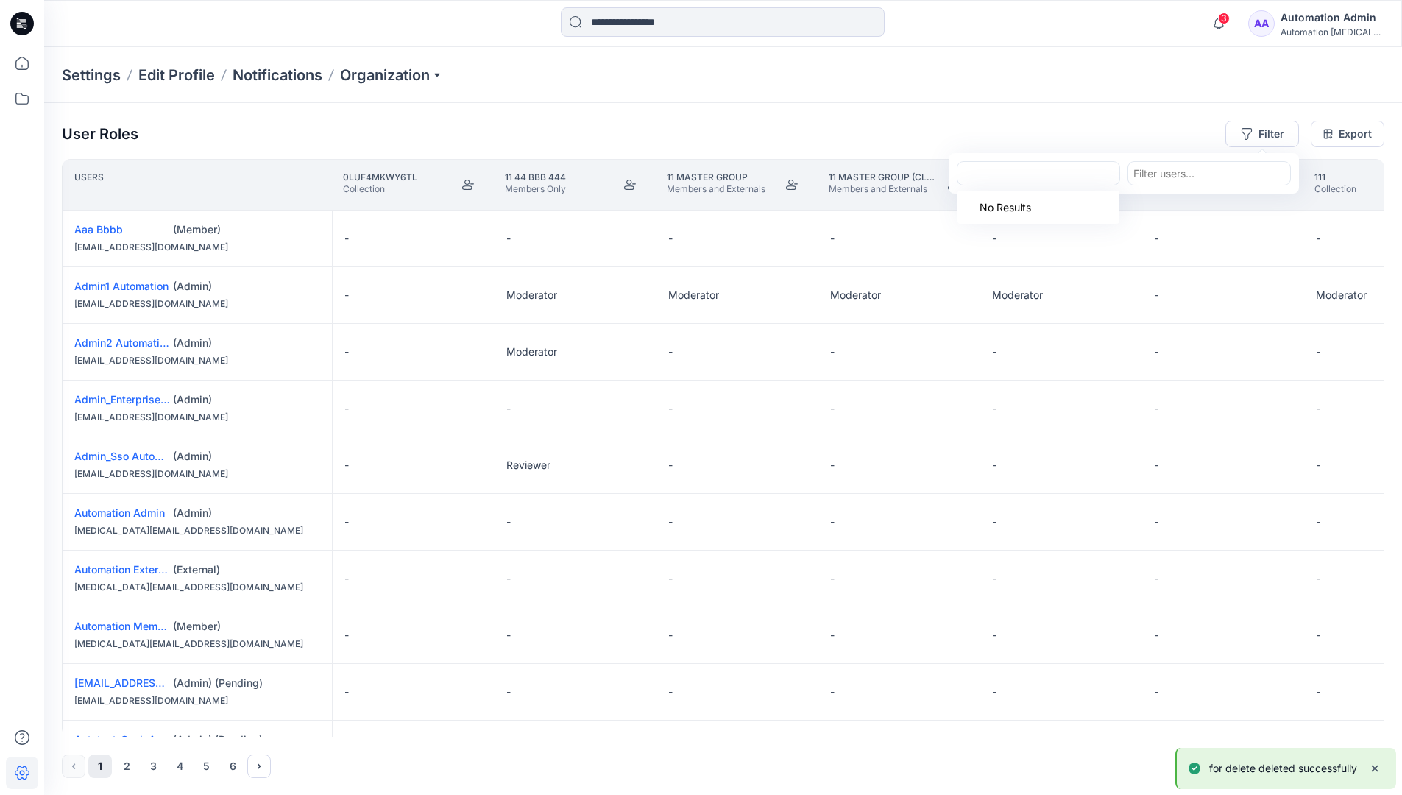
click at [1154, 96] on div "Settings Edit Profile Notifications Organization" at bounding box center [723, 75] width 1358 height 56
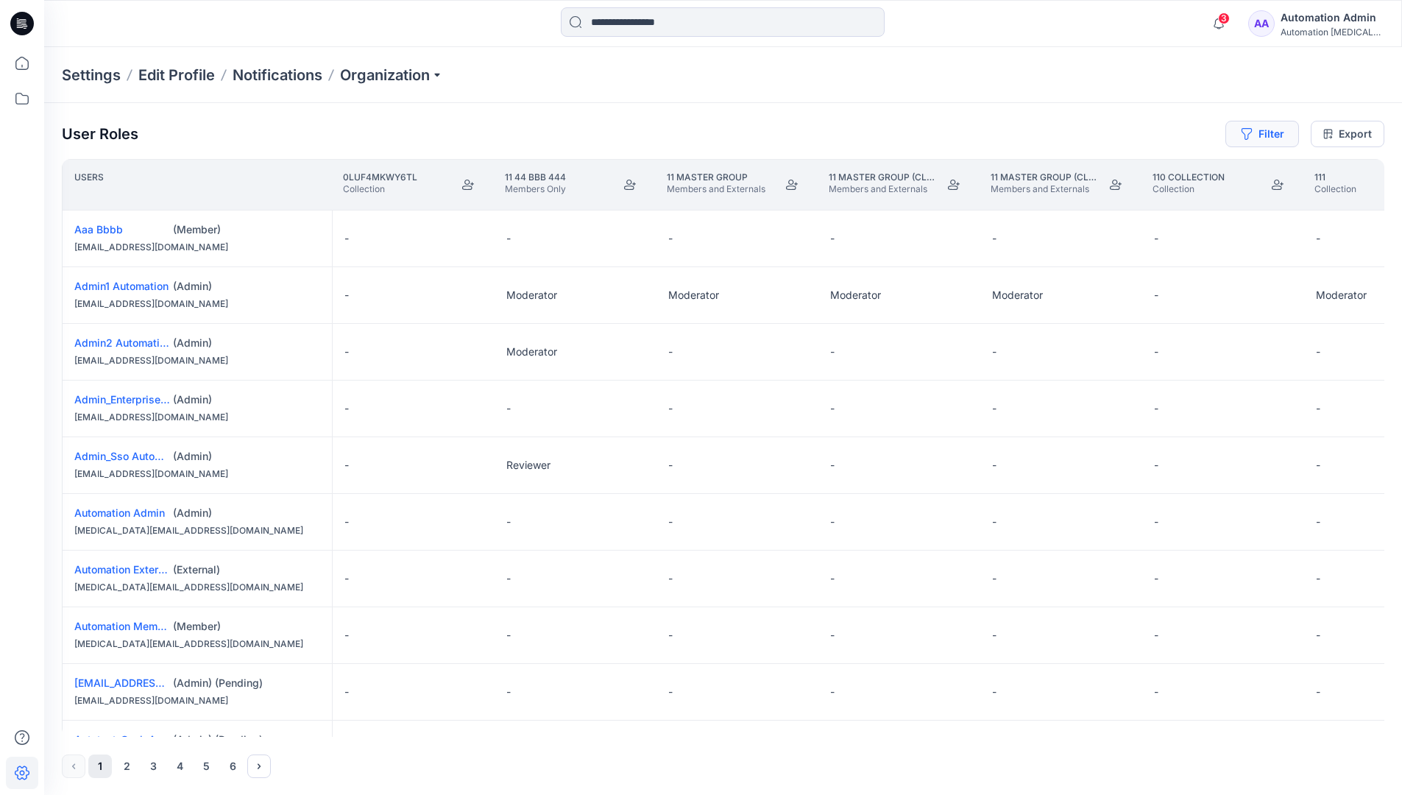
click at [1277, 131] on button "Filter" at bounding box center [1262, 134] width 74 height 26
click at [1056, 168] on div at bounding box center [1038, 173] width 152 height 18
type input "***"
click at [1063, 202] on div "No Results" at bounding box center [1038, 207] width 162 height 33
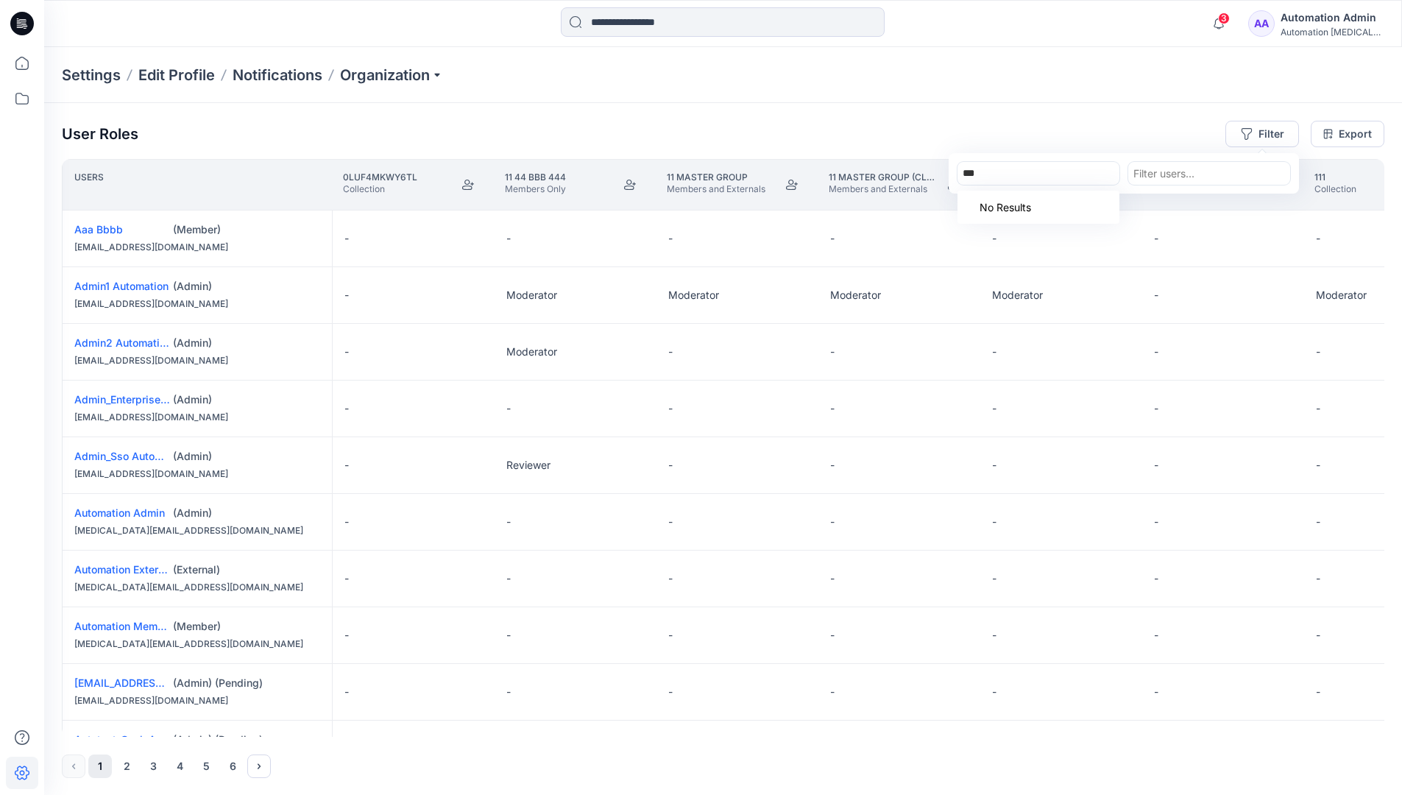
click at [1064, 174] on div "***" at bounding box center [1038, 173] width 152 height 18
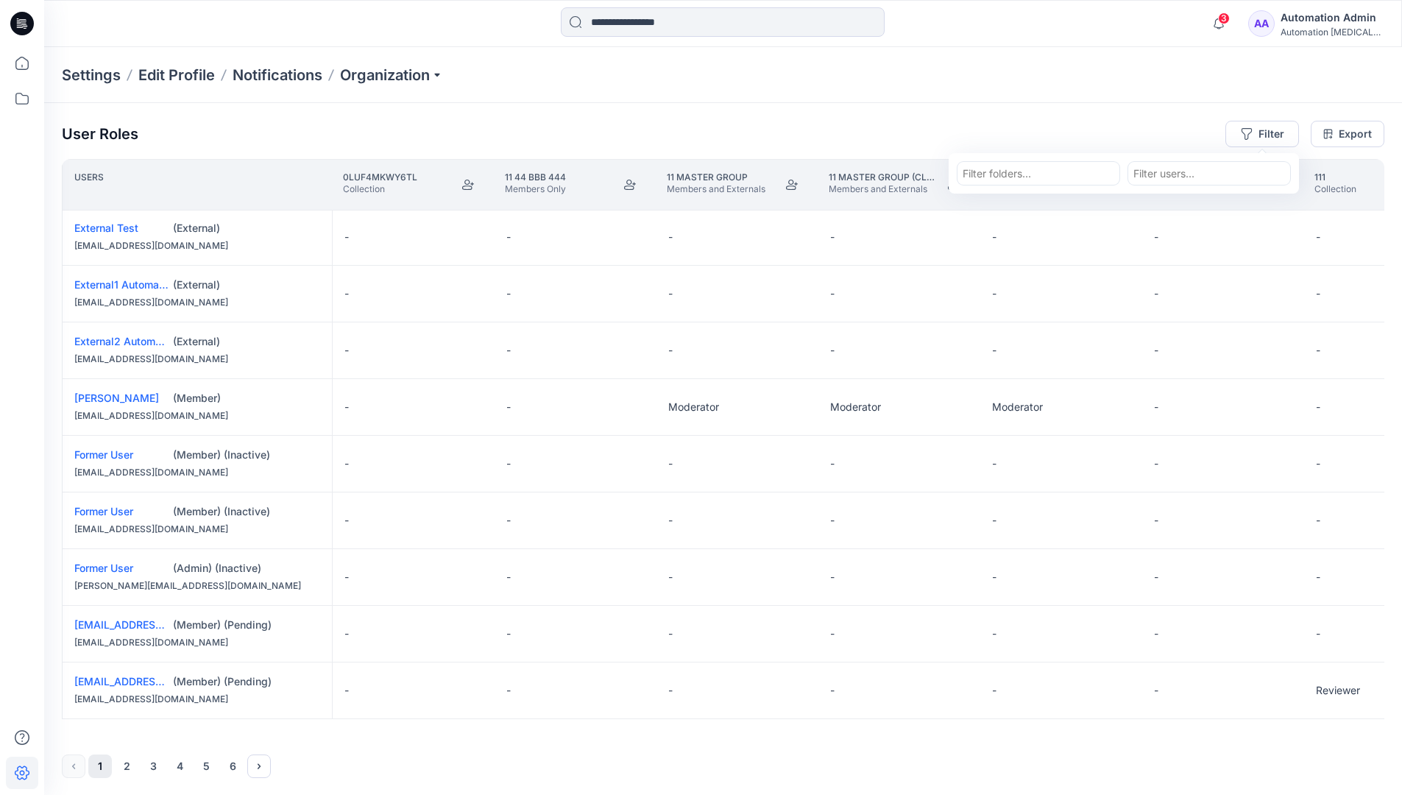
click at [1361, 10] on div "Automation Admin" at bounding box center [1331, 18] width 103 height 18
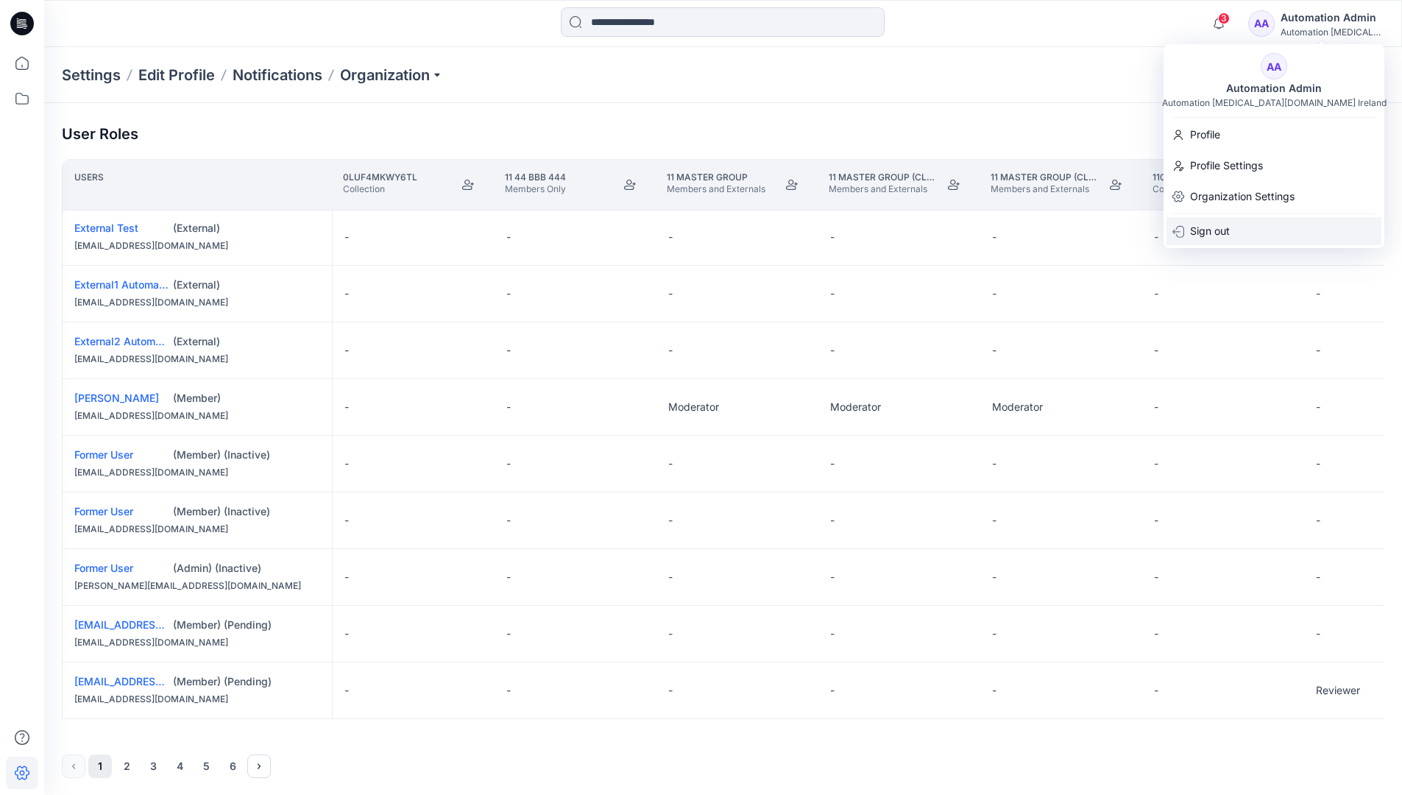
click at [1247, 232] on div "Sign out" at bounding box center [1273, 231] width 215 height 28
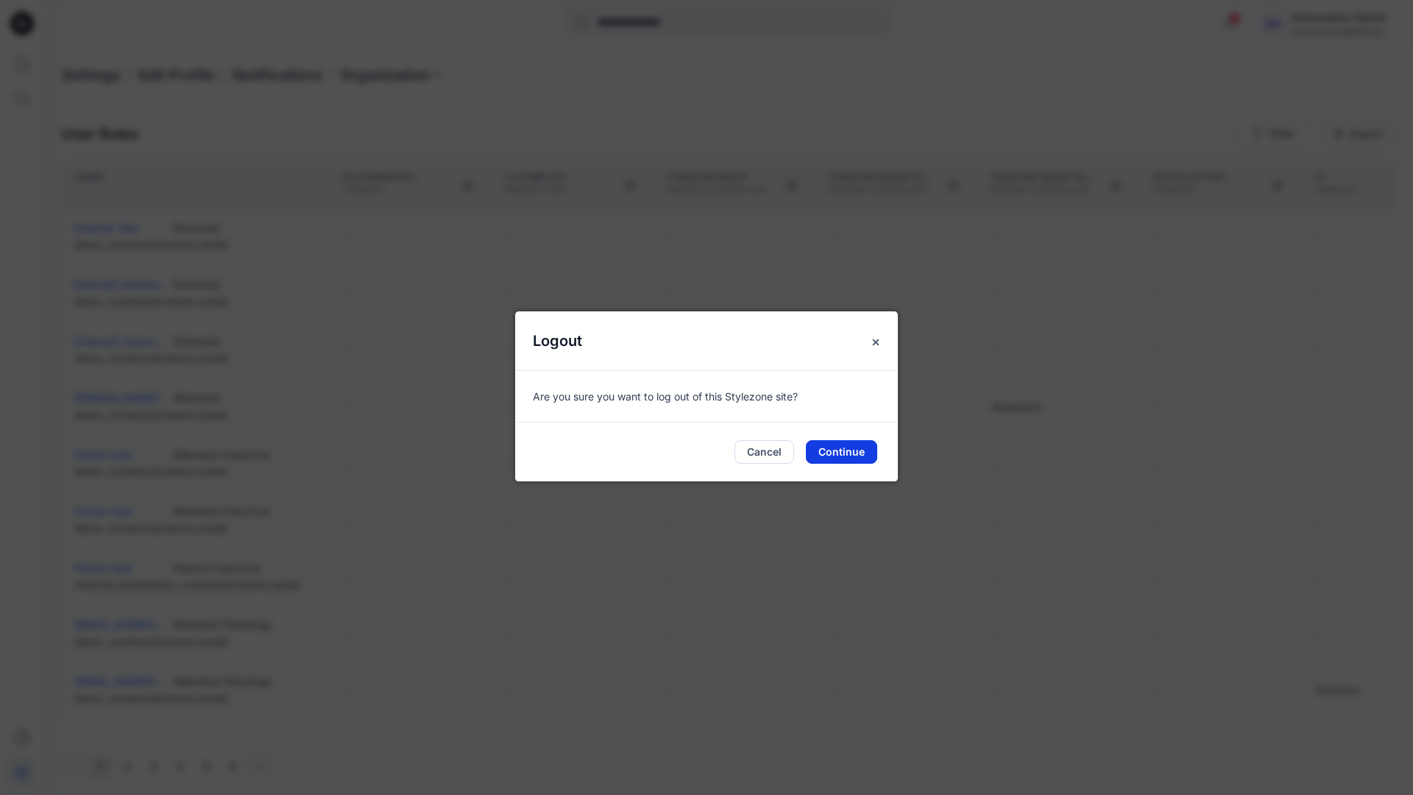
click at [867, 444] on button "Continue" at bounding box center [841, 452] width 71 height 24
